Goal: Task Accomplishment & Management: Use online tool/utility

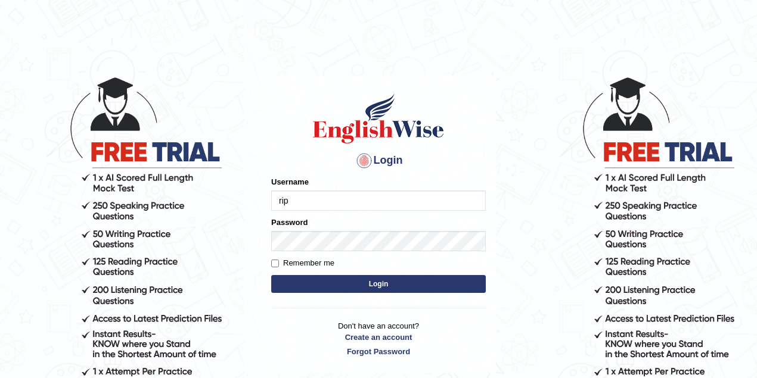
type input "Ripanjot_kaur"
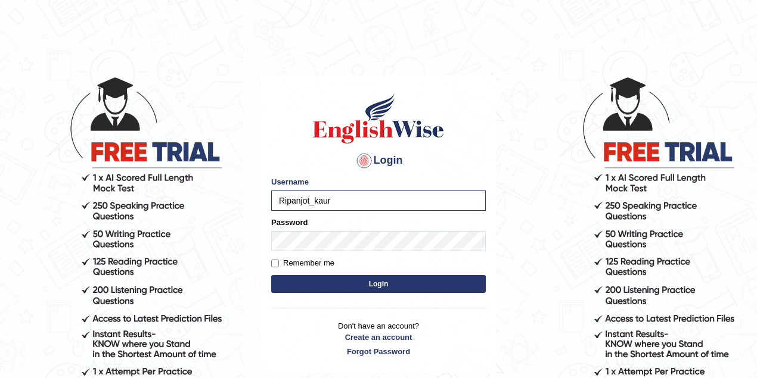
click at [337, 286] on button "Login" at bounding box center [378, 284] width 214 height 18
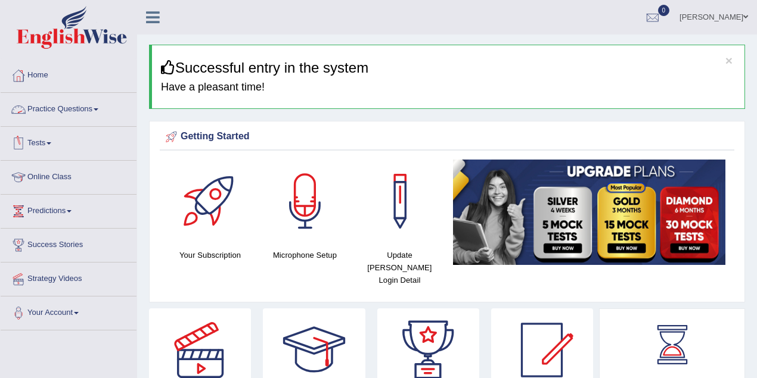
click at [104, 111] on link "Practice Questions" at bounding box center [69, 108] width 136 height 30
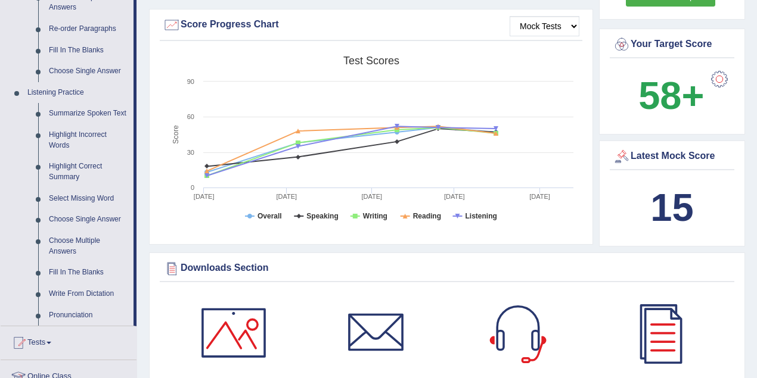
scroll to position [477, 0]
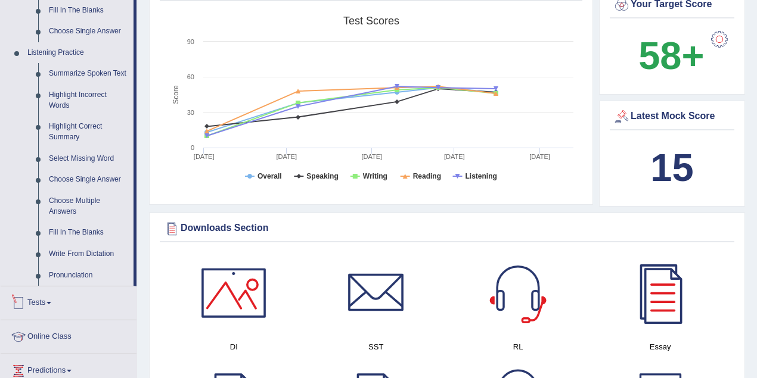
click at [85, 297] on link "Tests" at bounding box center [69, 302] width 136 height 30
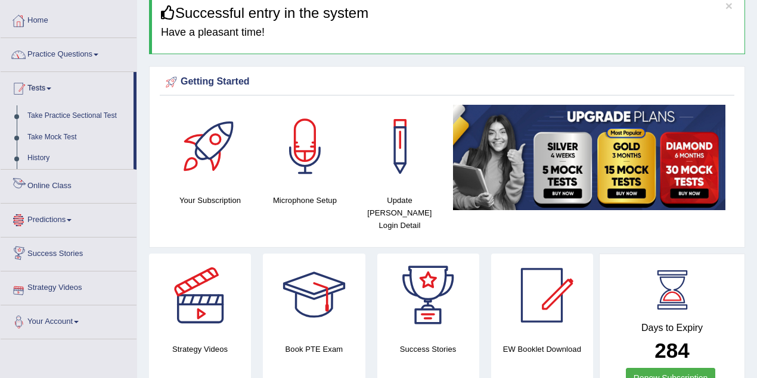
scroll to position [0, 0]
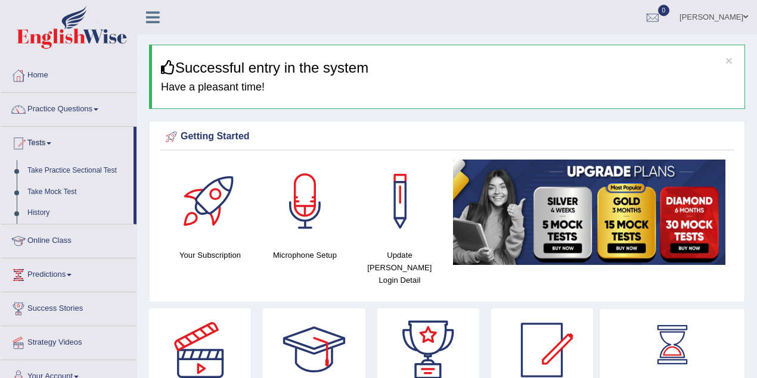
click at [55, 166] on link "Take Practice Sectional Test" at bounding box center [77, 170] width 111 height 21
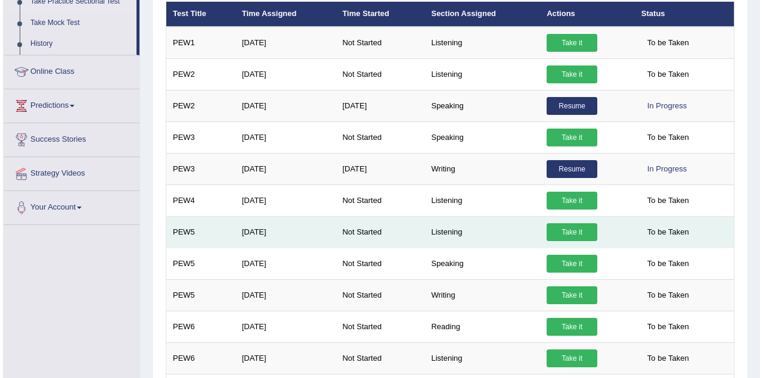
scroll to position [238, 0]
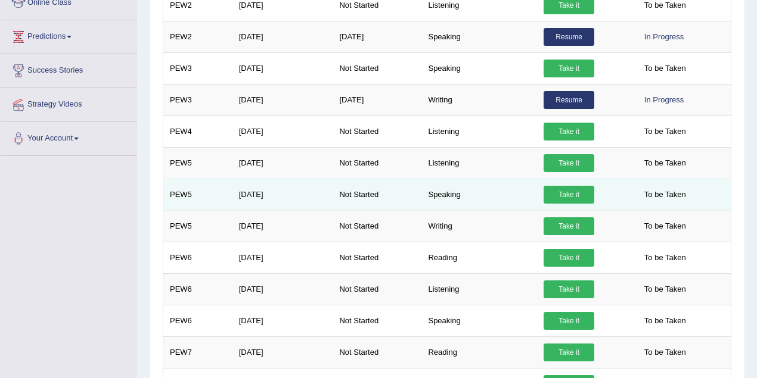
click at [567, 186] on link "Take it" at bounding box center [568, 195] width 51 height 18
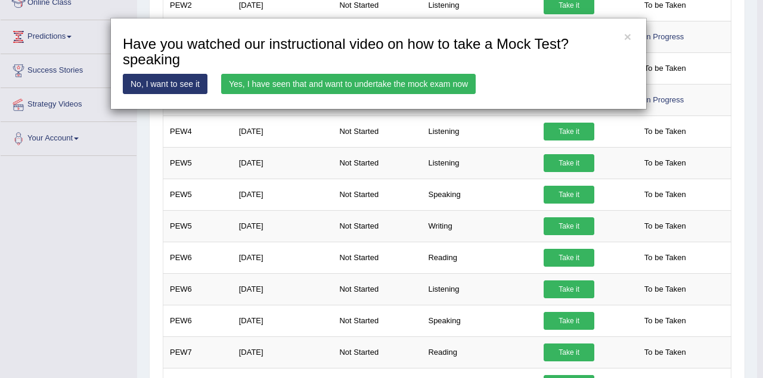
click at [452, 80] on link "Yes, I have seen that and want to undertake the mock exam now" at bounding box center [348, 84] width 254 height 20
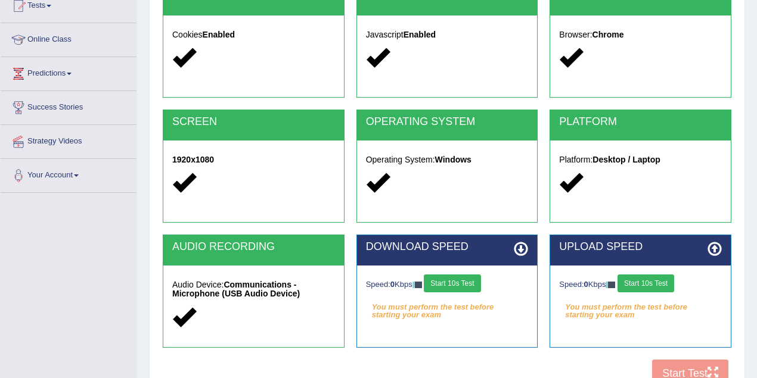
scroll to position [247, 0]
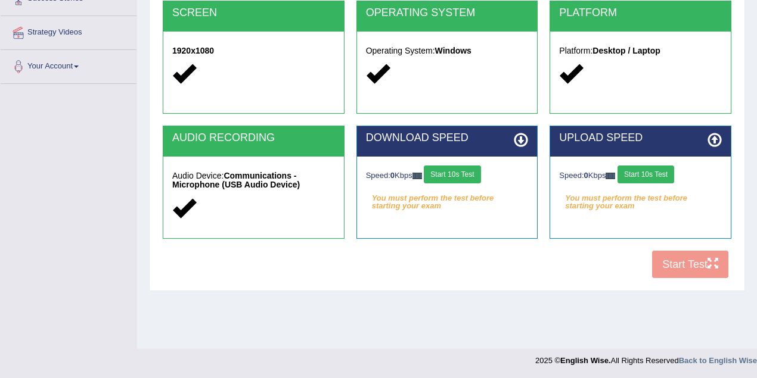
click at [467, 173] on button "Start 10s Test" at bounding box center [452, 175] width 57 height 18
click at [652, 169] on button "Start 10s Test" at bounding box center [645, 175] width 57 height 18
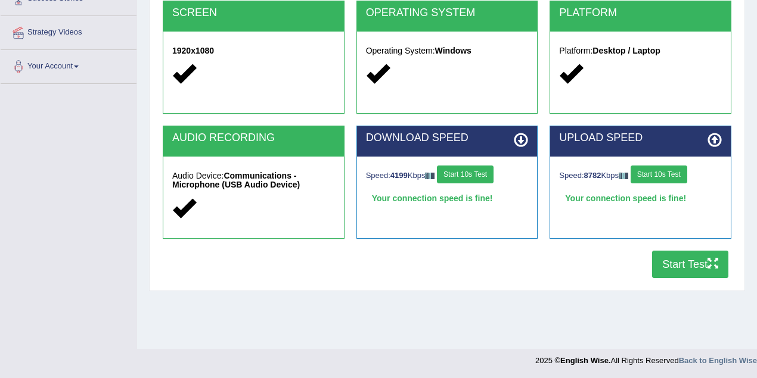
click at [673, 269] on button "Start Test" at bounding box center [690, 264] width 76 height 27
